Goal: Task Accomplishment & Management: Use online tool/utility

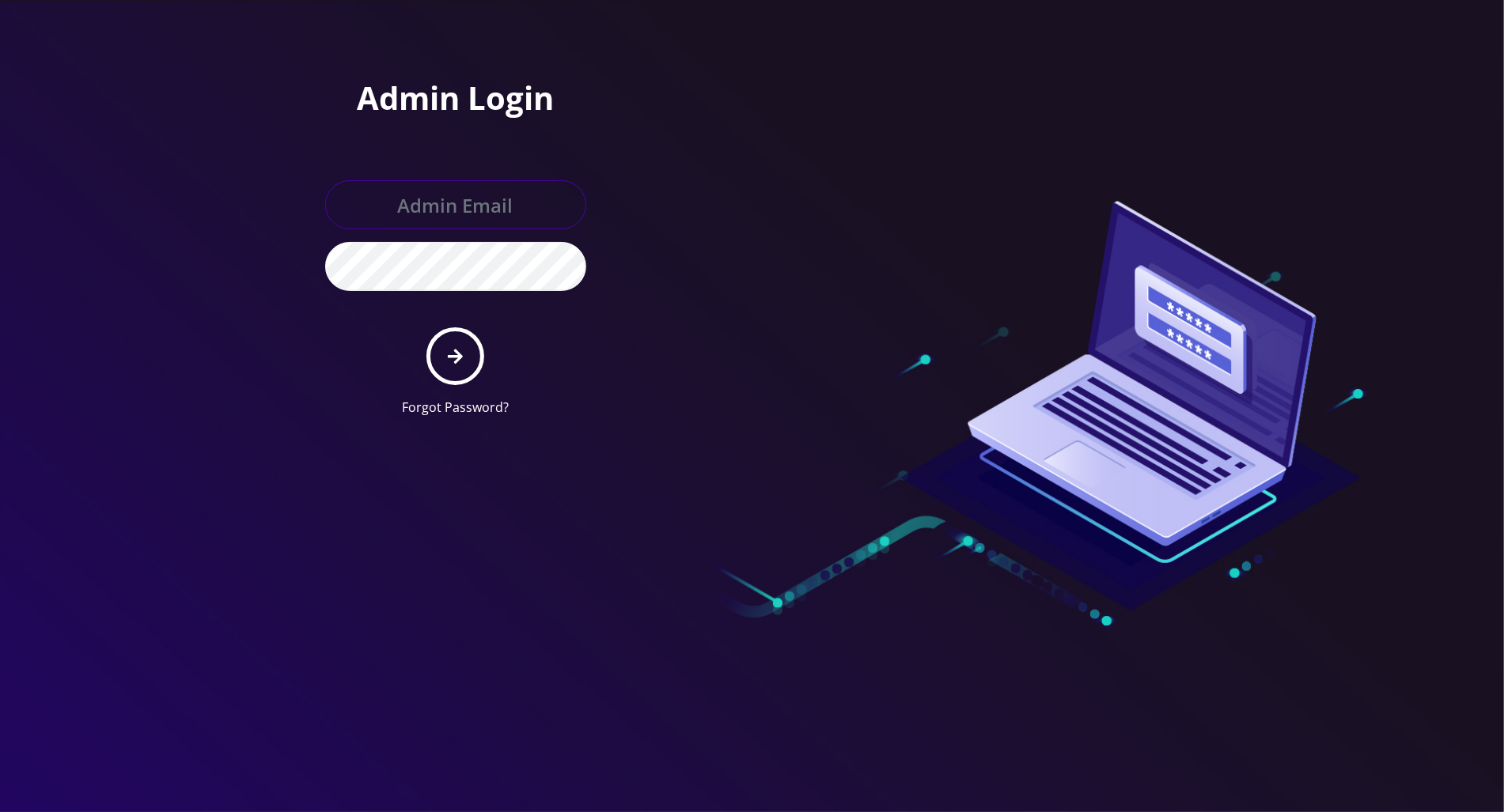
type input "[PERSON_NAME][EMAIL_ADDRESS][DOMAIN_NAME]"
click at [454, 342] on button "submit" at bounding box center [455, 357] width 58 height 58
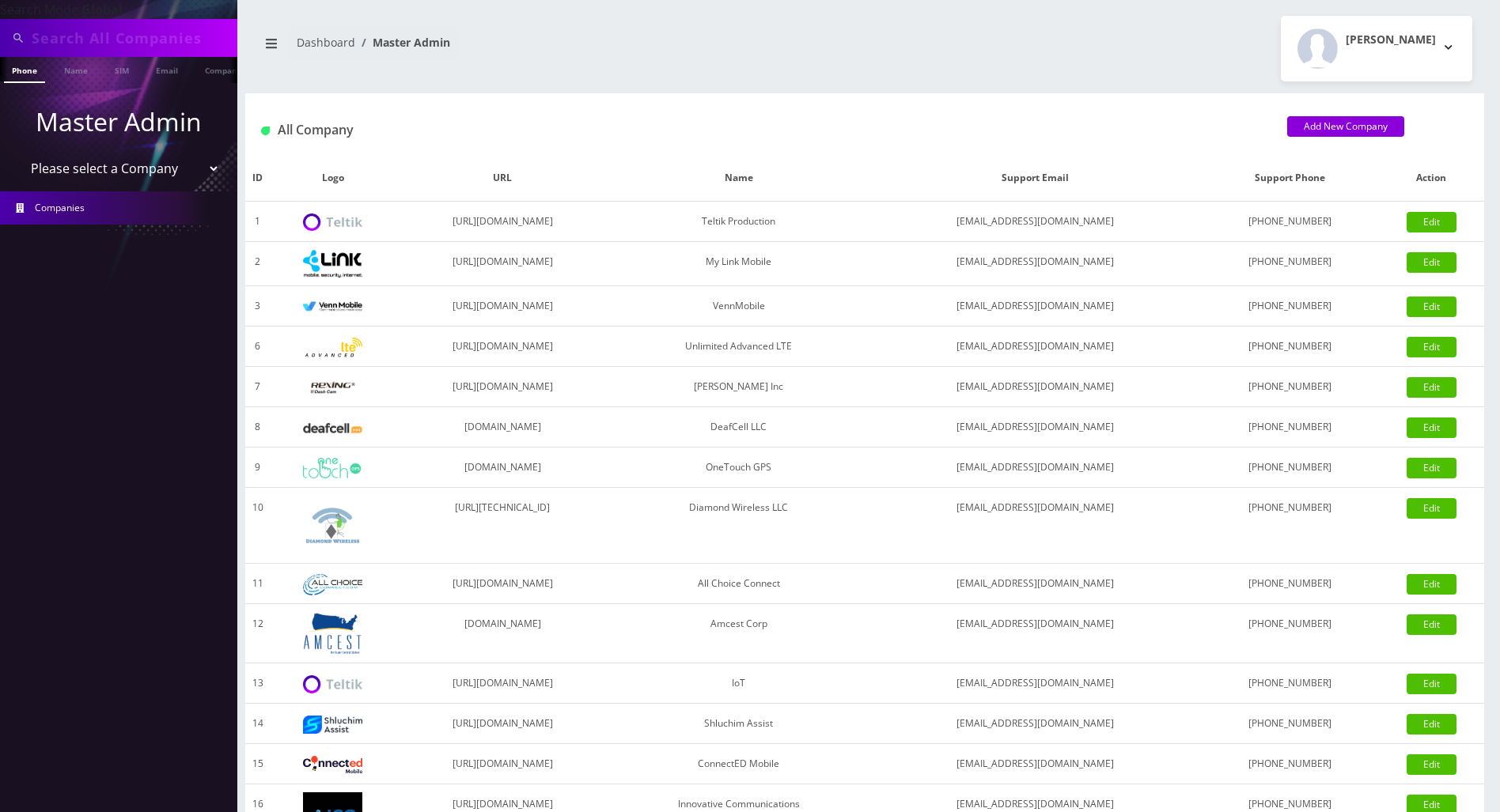
click at [1258, 49] on div "Tracy Genares Logout" at bounding box center [1175, 48] width 619 height 65
click at [143, 41] on input "text" at bounding box center [132, 38] width 202 height 30
click at [761, 54] on nav "Dashboard Master Admin" at bounding box center [555, 49] width 596 height 45
click at [1457, 135] on div "Add New Company" at bounding box center [1377, 127] width 181 height 20
